Goal: Find specific page/section

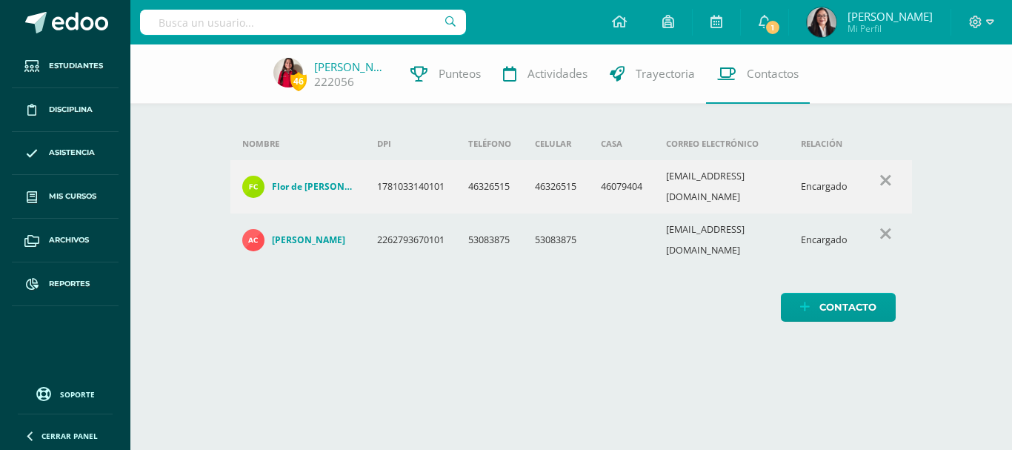
click at [262, 24] on input "text" at bounding box center [303, 22] width 326 height 25
type input "[PERSON_NAME]"
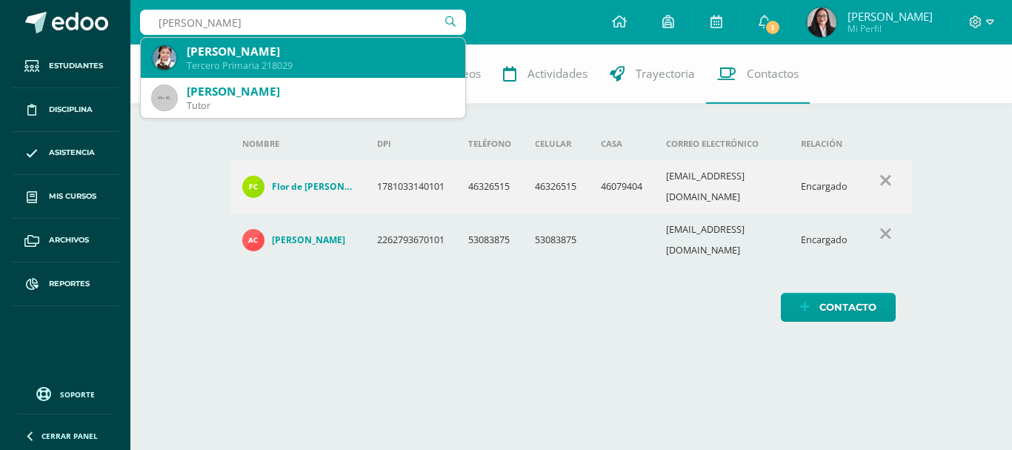
click at [255, 53] on div "[PERSON_NAME]" at bounding box center [320, 52] width 267 height 16
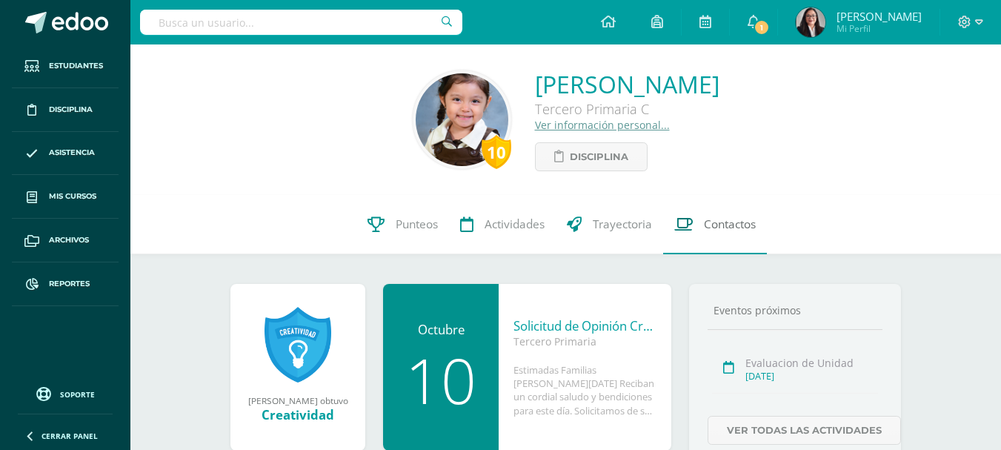
click at [740, 222] on span "Contactos" at bounding box center [730, 224] width 52 height 16
